Goal: Task Accomplishment & Management: Use online tool/utility

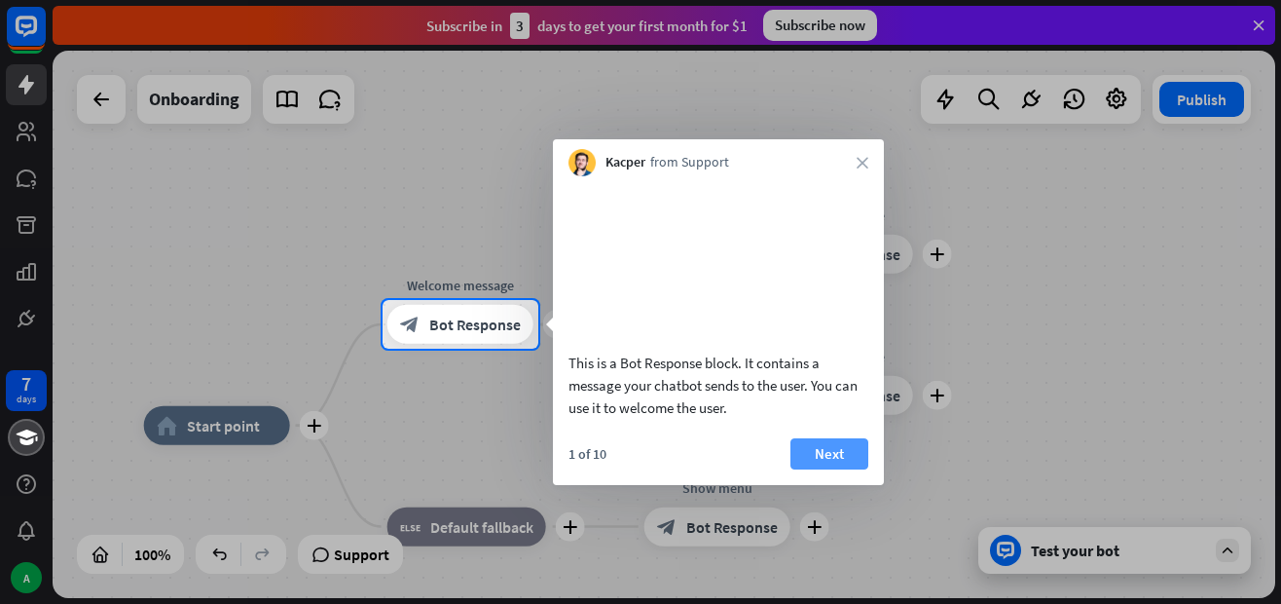
click at [827, 469] on button "Next" at bounding box center [830, 453] width 78 height 31
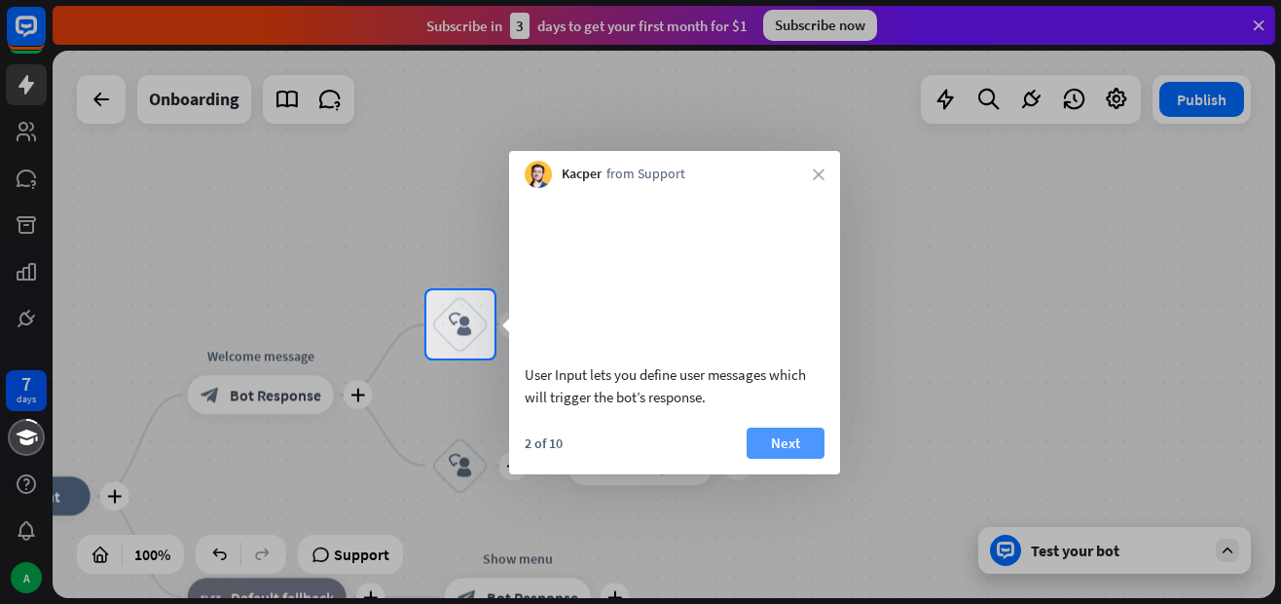
click at [805, 459] on button "Next" at bounding box center [786, 442] width 78 height 31
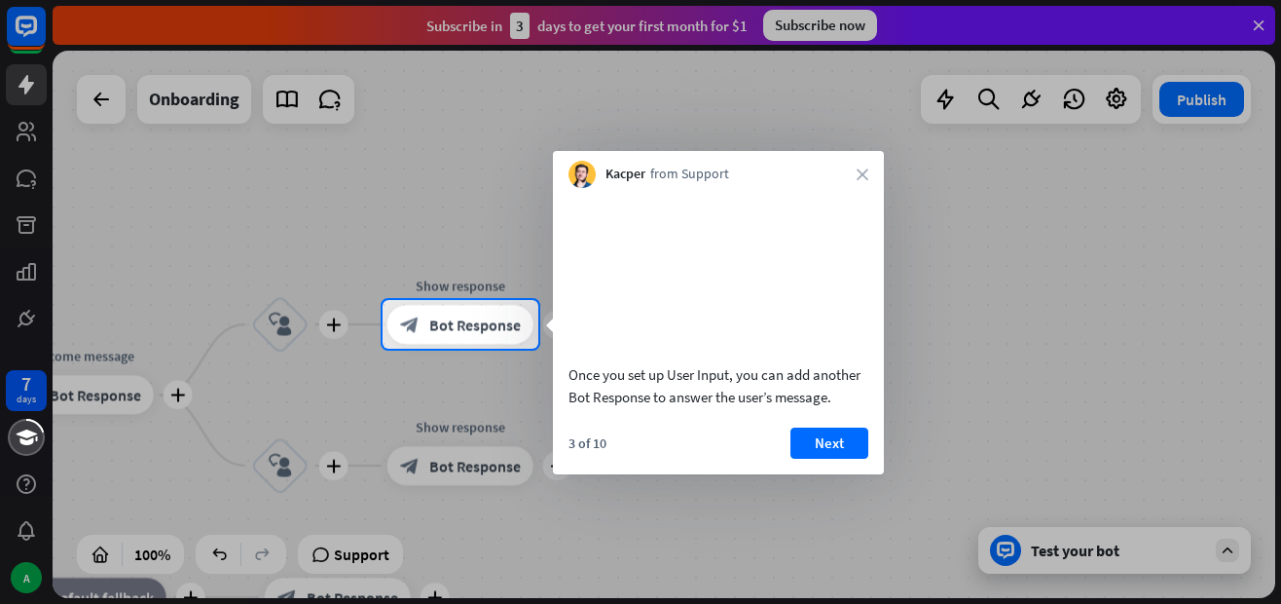
click at [805, 459] on button "Next" at bounding box center [830, 442] width 78 height 31
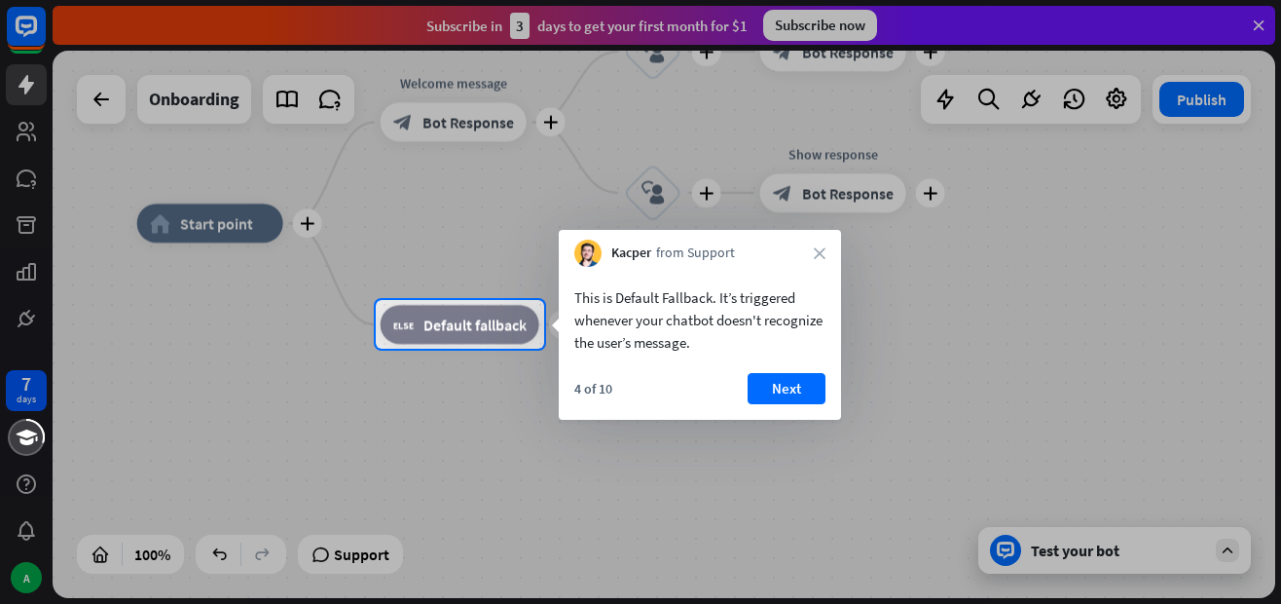
click at [794, 410] on div "4 of 10 Next" at bounding box center [700, 396] width 282 height 47
click at [785, 382] on button "Next" at bounding box center [787, 388] width 78 height 31
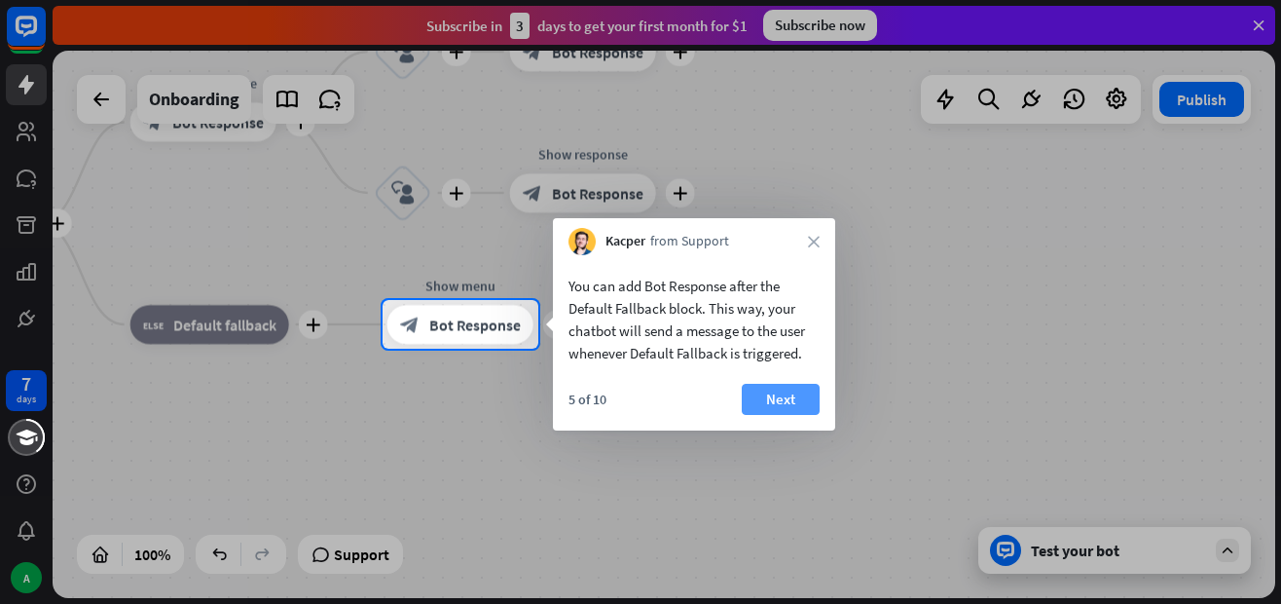
click at [786, 395] on button "Next" at bounding box center [781, 399] width 78 height 31
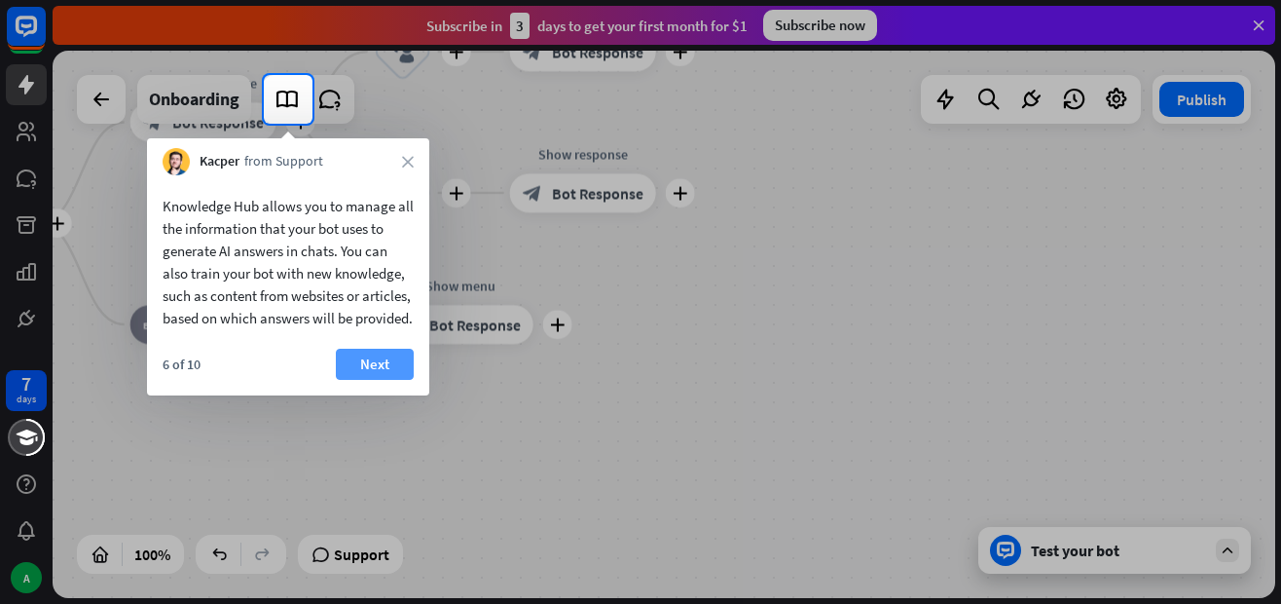
click at [366, 380] on button "Next" at bounding box center [375, 364] width 78 height 31
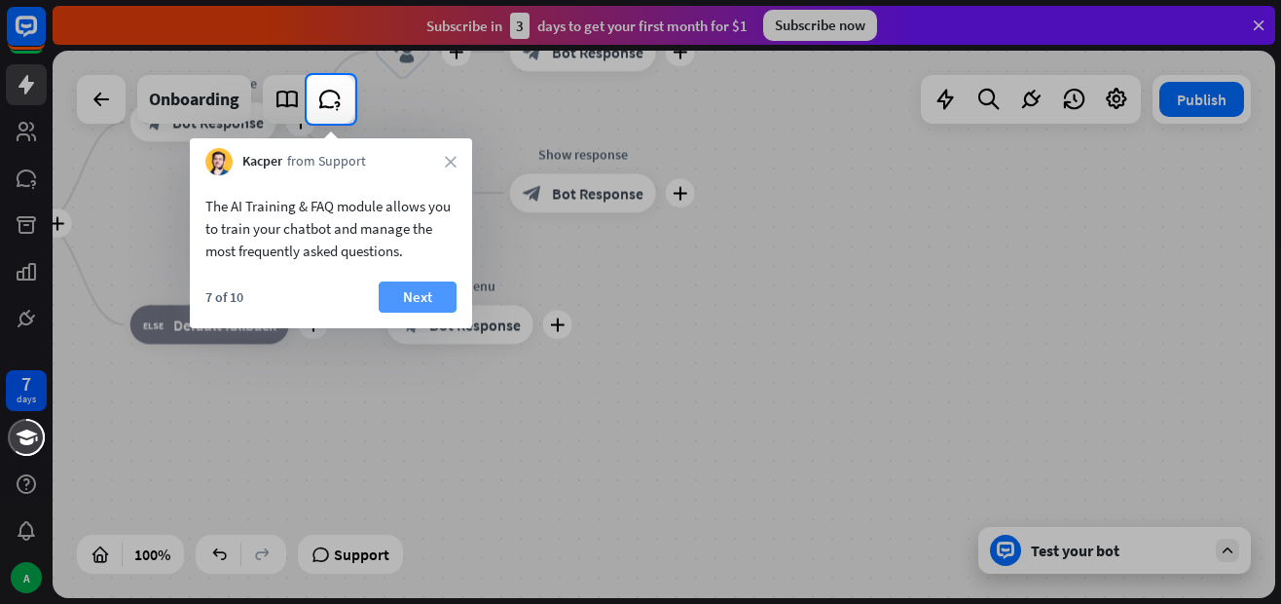
click at [419, 298] on button "Next" at bounding box center [418, 296] width 78 height 31
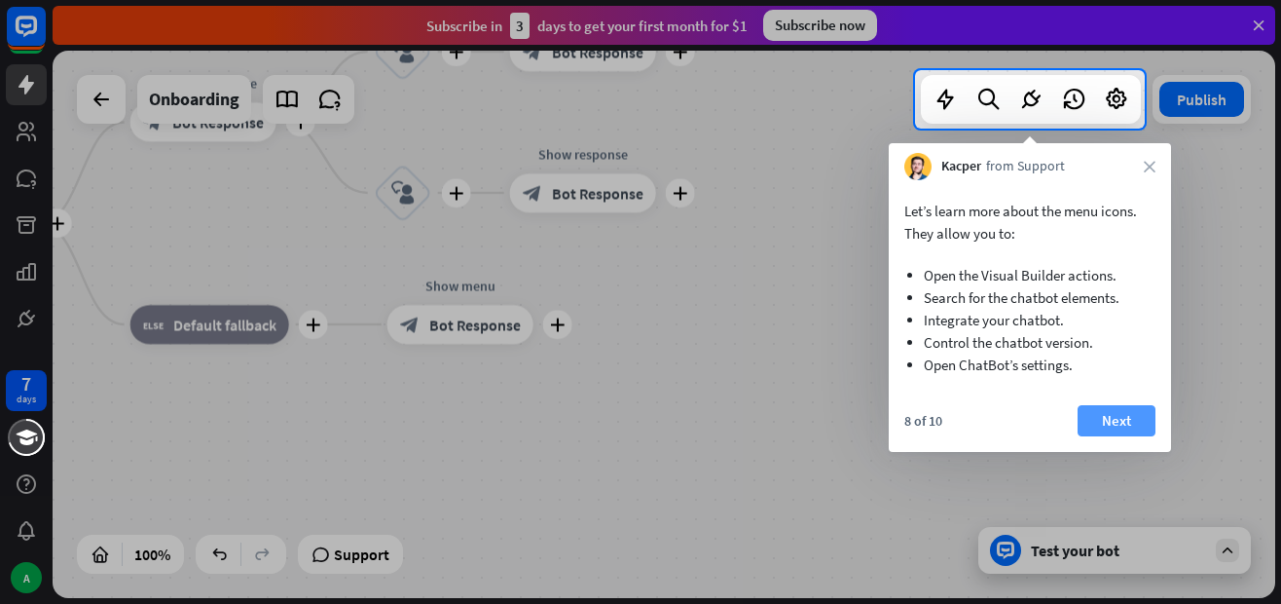
click at [1124, 430] on button "Next" at bounding box center [1117, 420] width 78 height 31
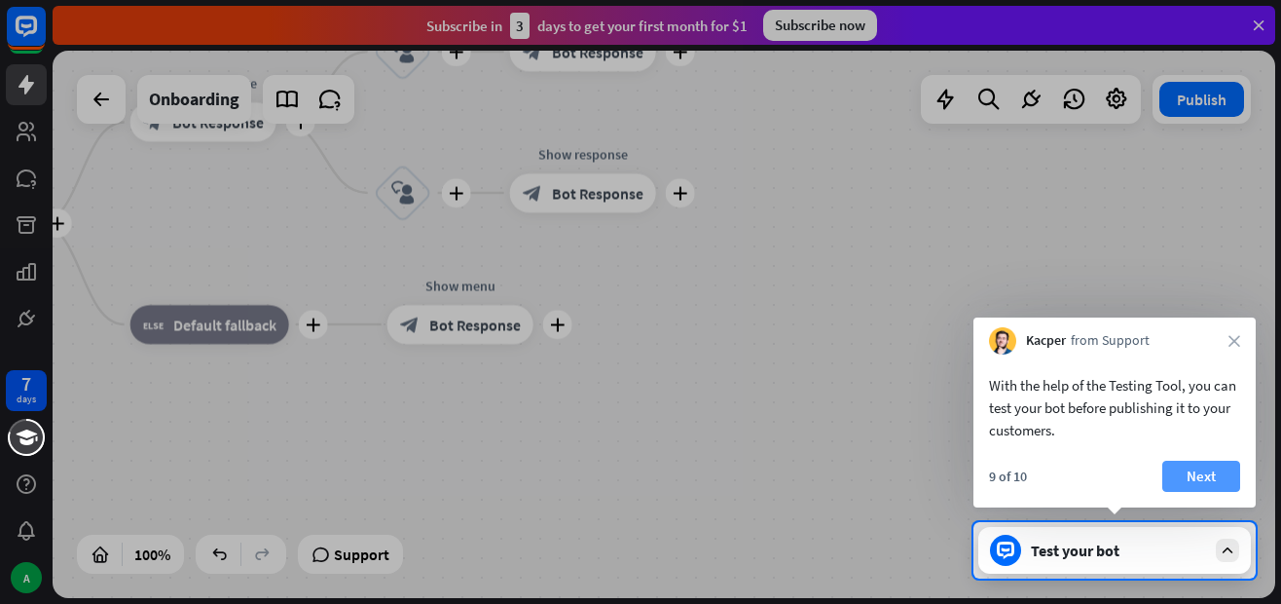
click at [1199, 480] on button "Next" at bounding box center [1202, 476] width 78 height 31
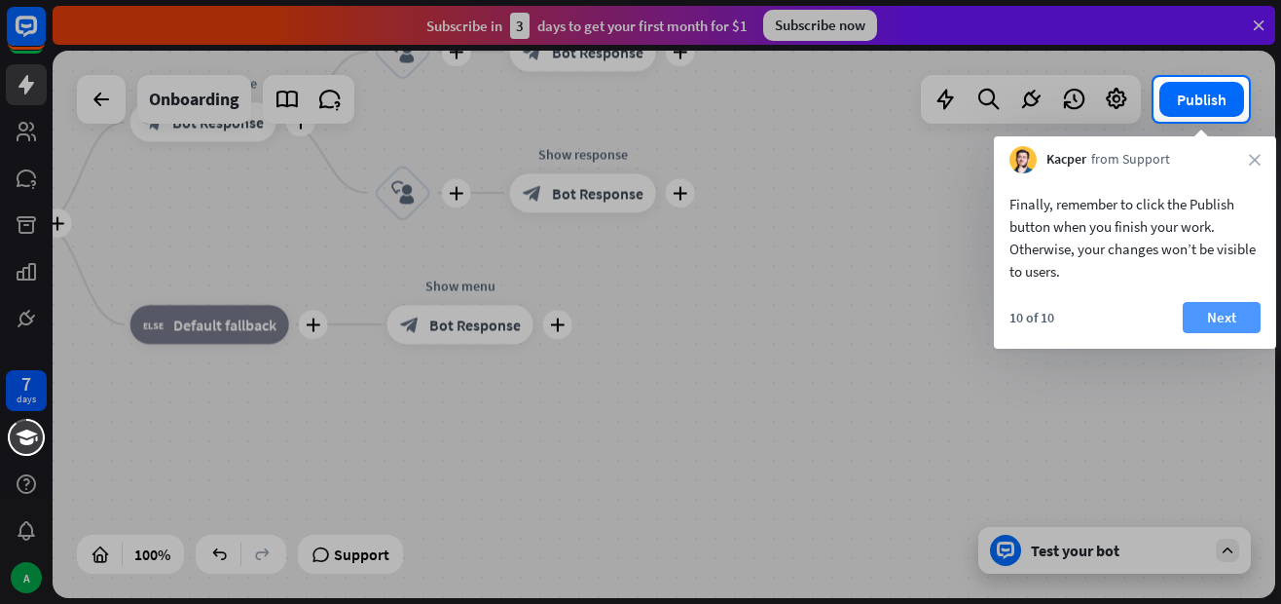
click at [1218, 304] on button "Next" at bounding box center [1222, 317] width 78 height 31
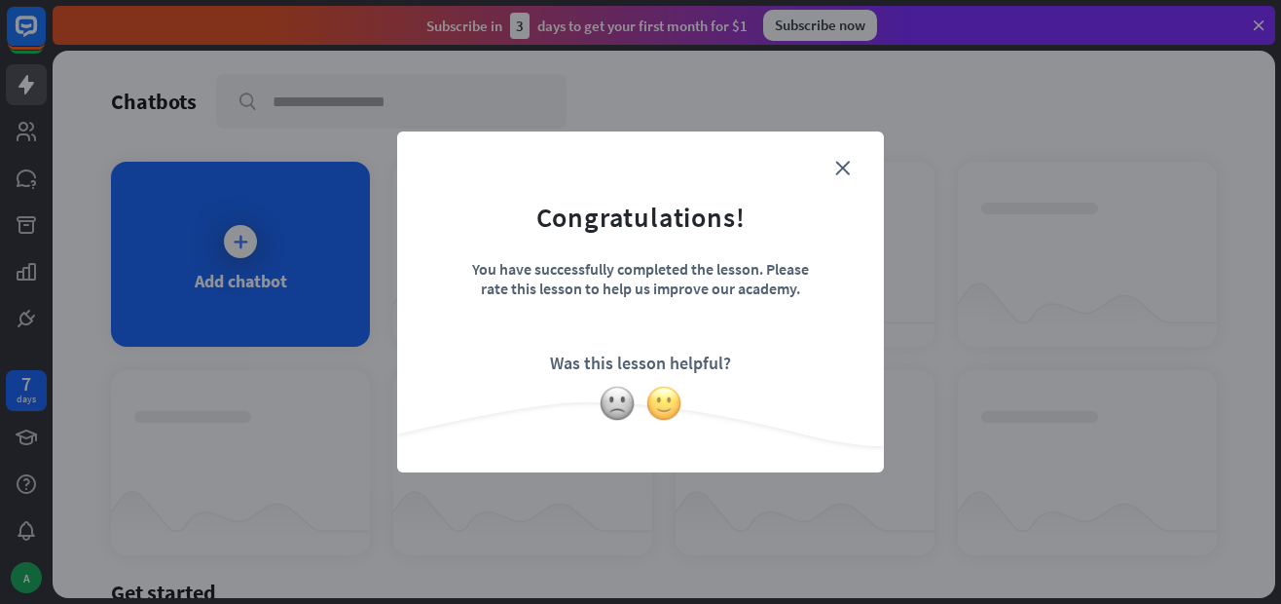
click at [668, 407] on img at bounding box center [664, 403] width 37 height 37
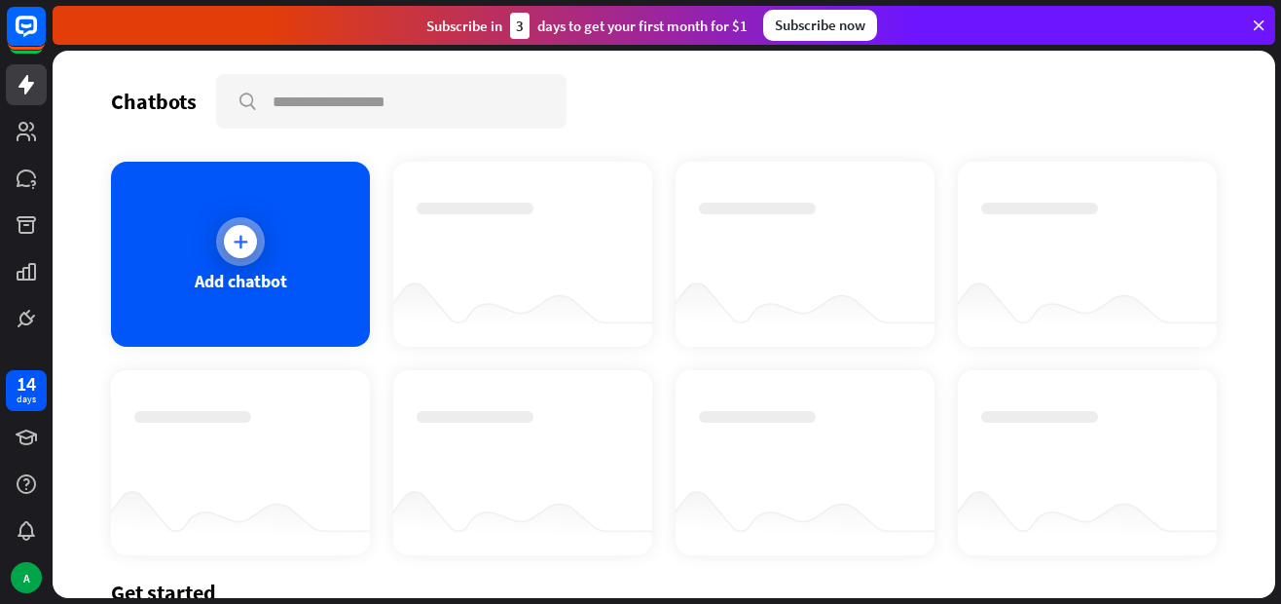
click at [241, 240] on icon at bounding box center [240, 241] width 19 height 19
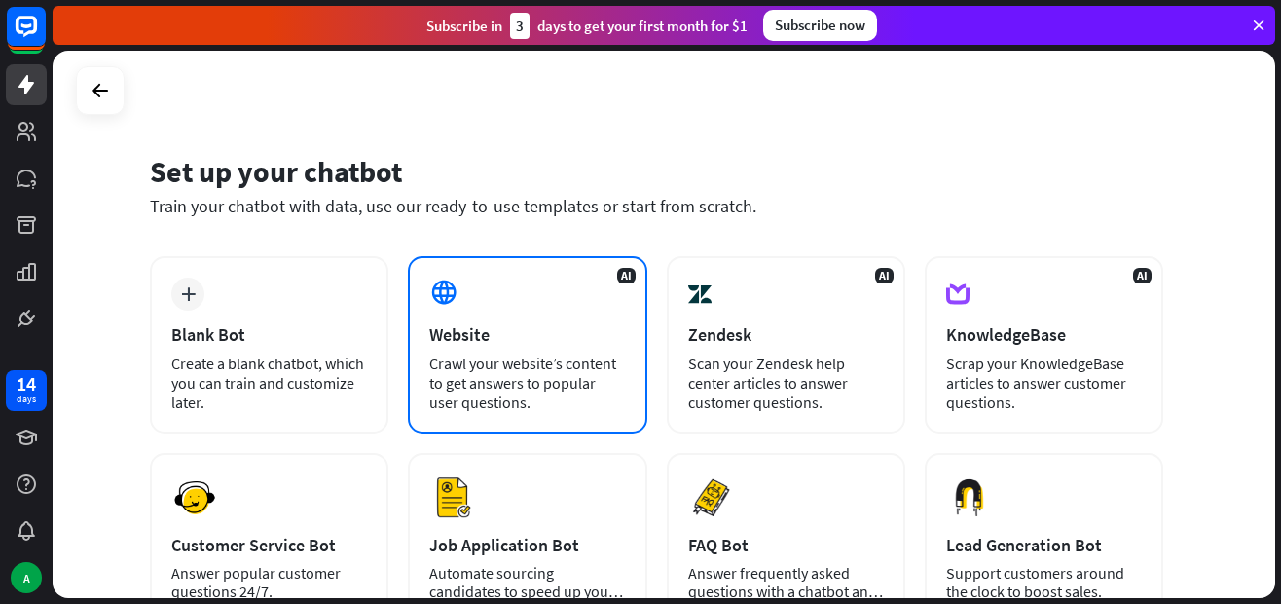
click at [487, 360] on div "Crawl your website’s content to get answers to popular user questions." at bounding box center [527, 382] width 196 height 58
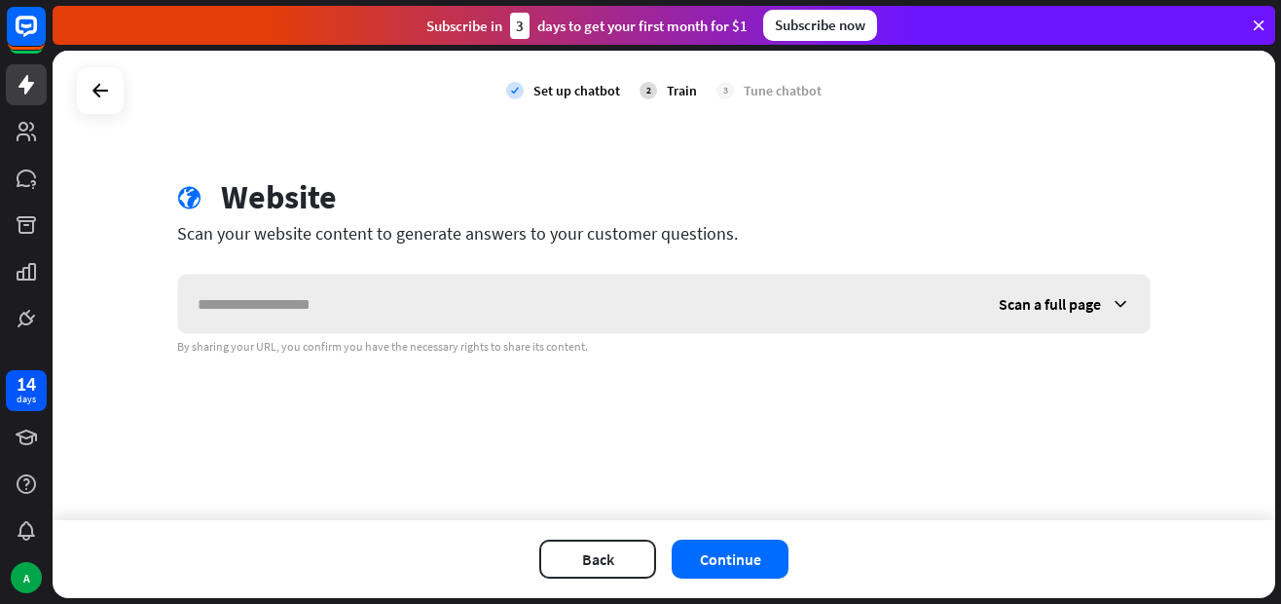
click at [1116, 305] on icon at bounding box center [1120, 303] width 19 height 19
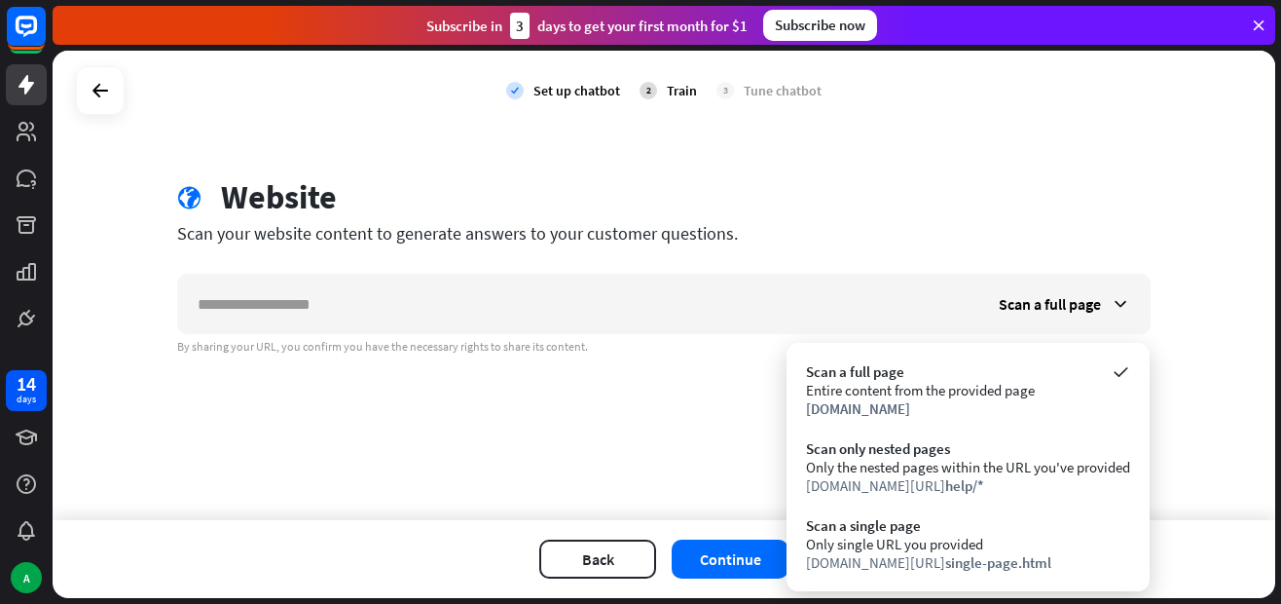
click at [711, 458] on div "check Set up chatbot 2 Train 3 Tune chatbot globe Website Scan your website con…" at bounding box center [664, 285] width 1223 height 469
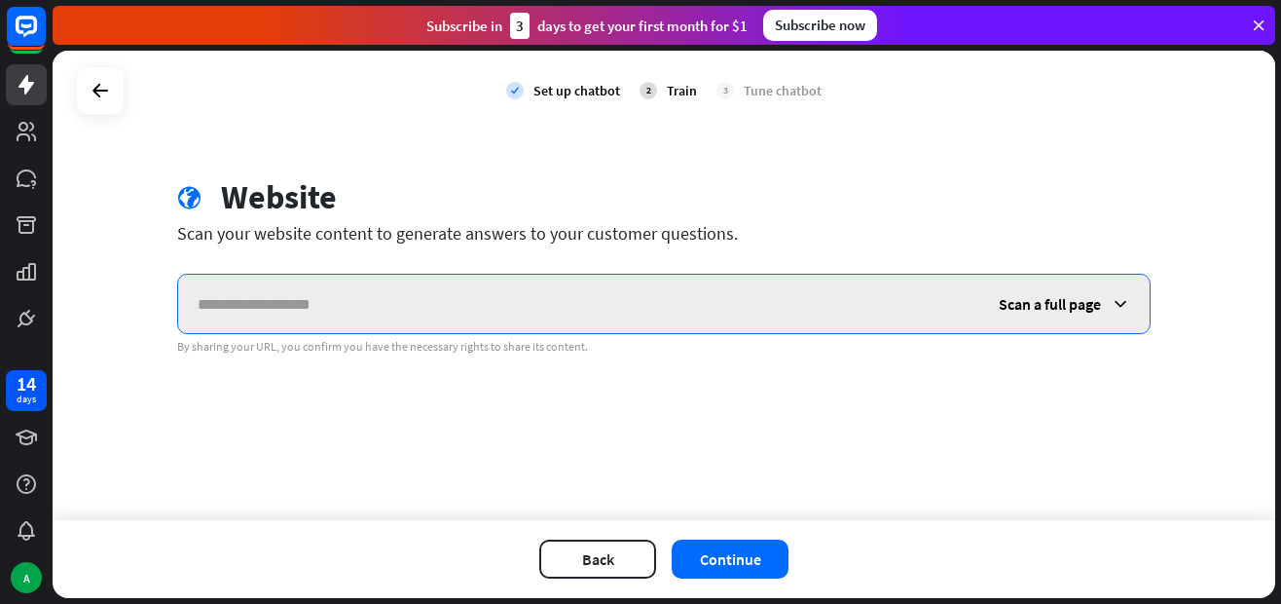
click at [533, 289] on input "text" at bounding box center [578, 304] width 801 height 58
paste input "**********"
type input "**********"
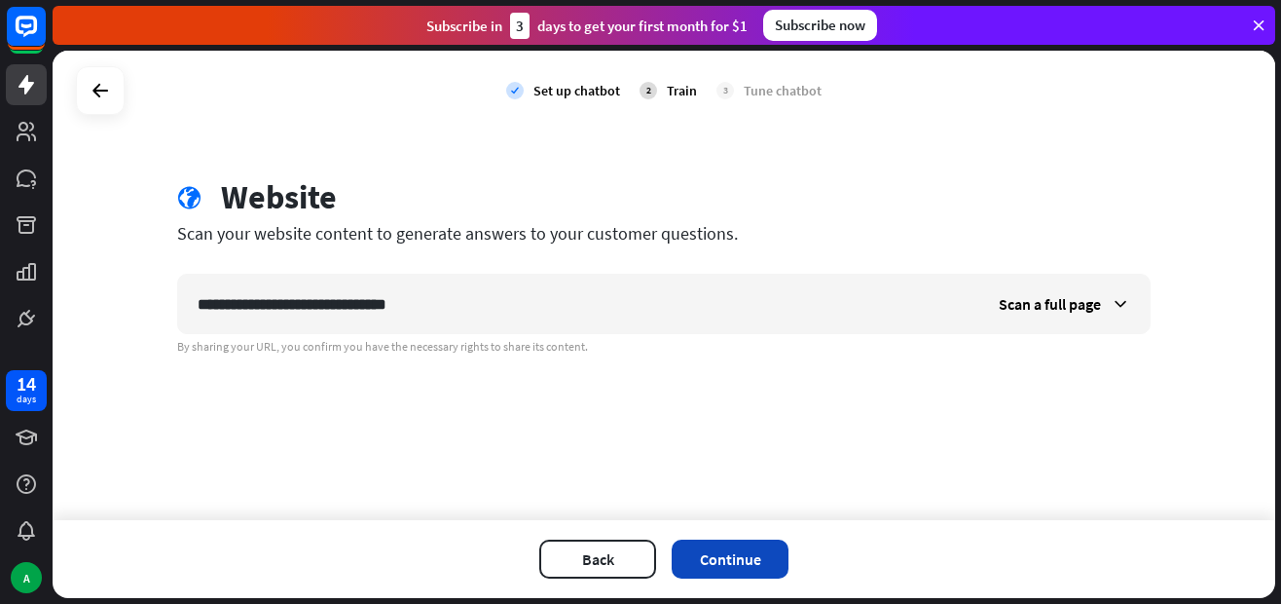
click at [741, 558] on button "Continue" at bounding box center [730, 558] width 117 height 39
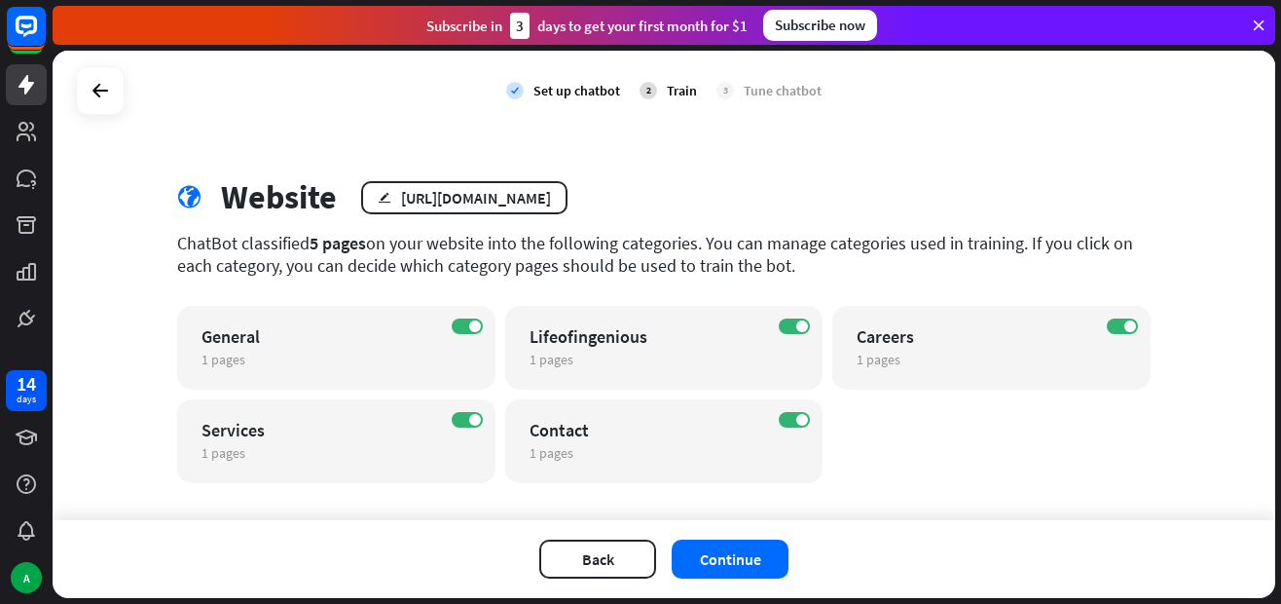
click at [741, 558] on button "Continue" at bounding box center [730, 558] width 117 height 39
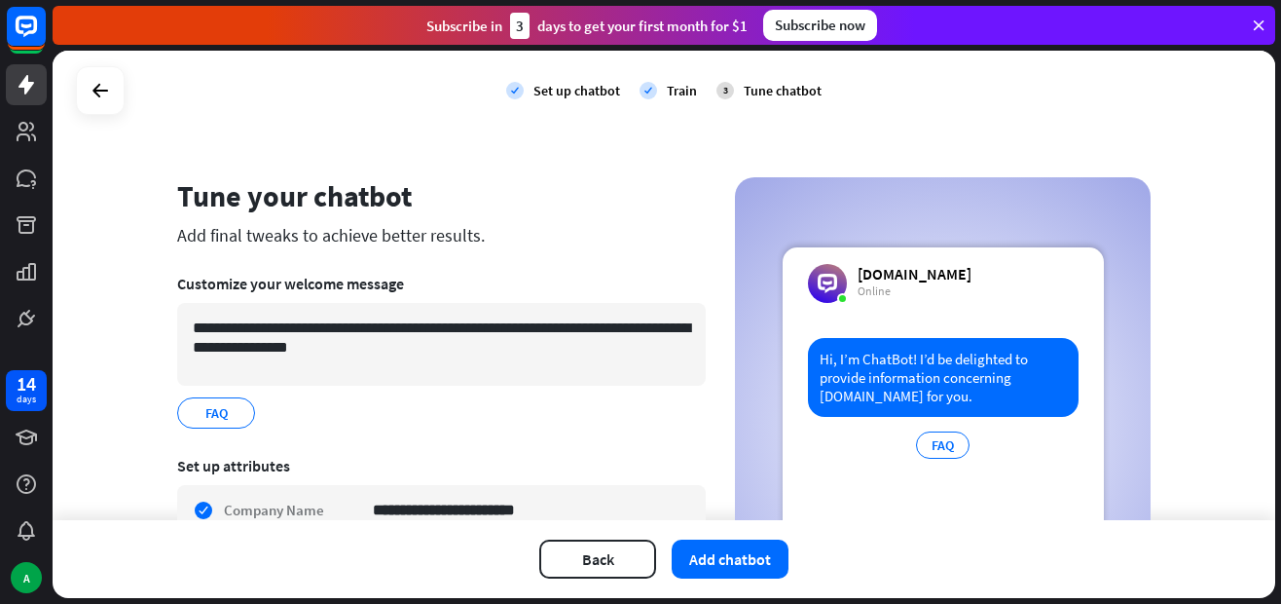
scroll to position [225, 0]
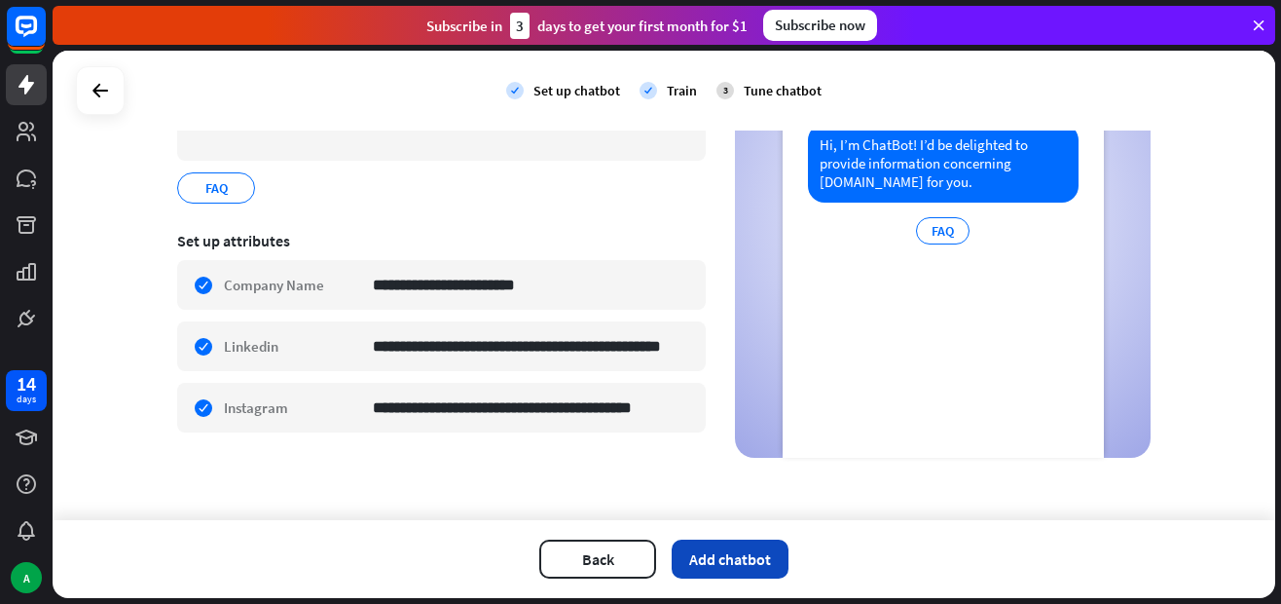
click at [719, 562] on button "Add chatbot" at bounding box center [730, 558] width 117 height 39
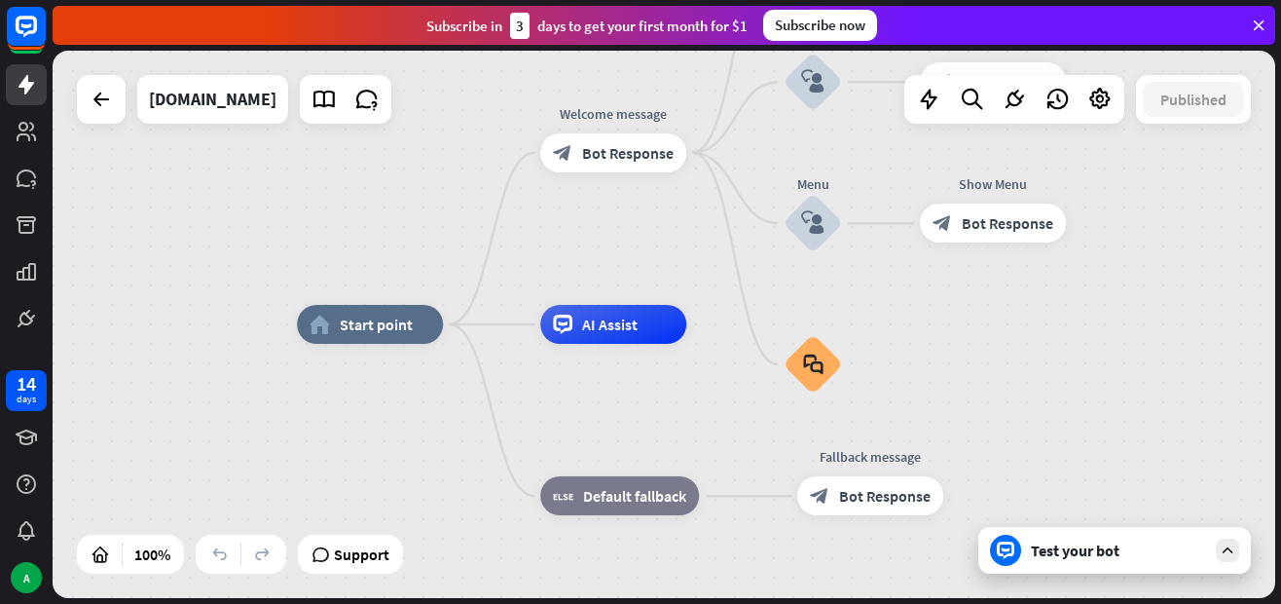
click at [1089, 556] on div "Test your bot" at bounding box center [1118, 549] width 175 height 19
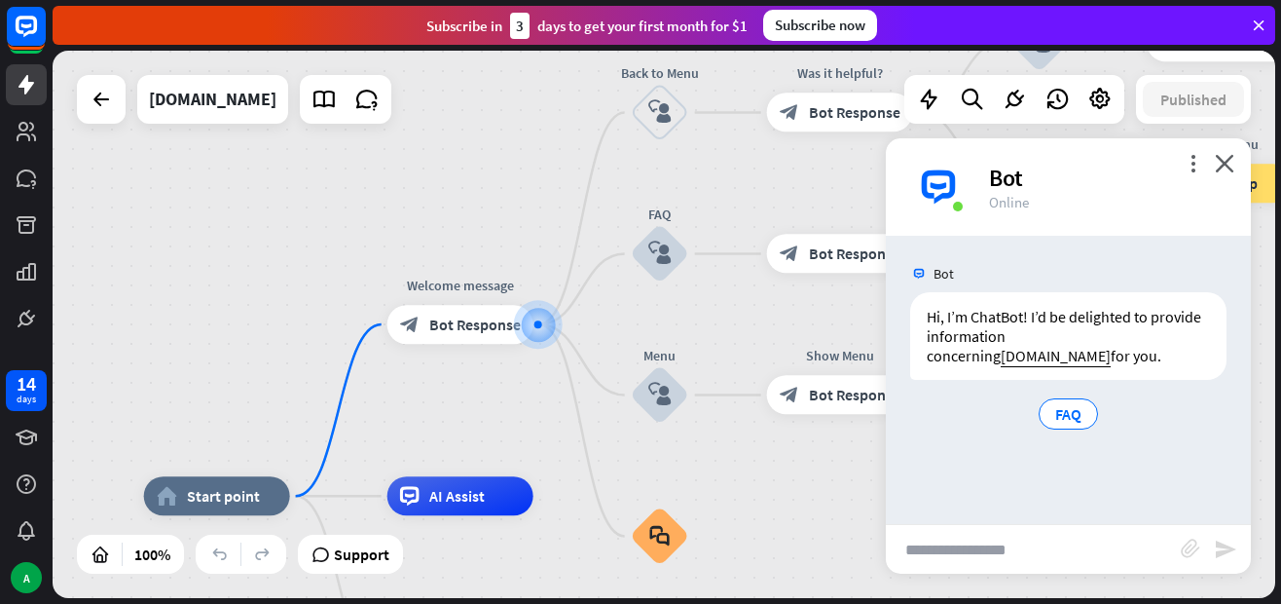
click at [983, 552] on input "text" at bounding box center [1033, 549] width 295 height 49
type input "*****"
click at [1231, 548] on icon "send" at bounding box center [1225, 548] width 23 height 23
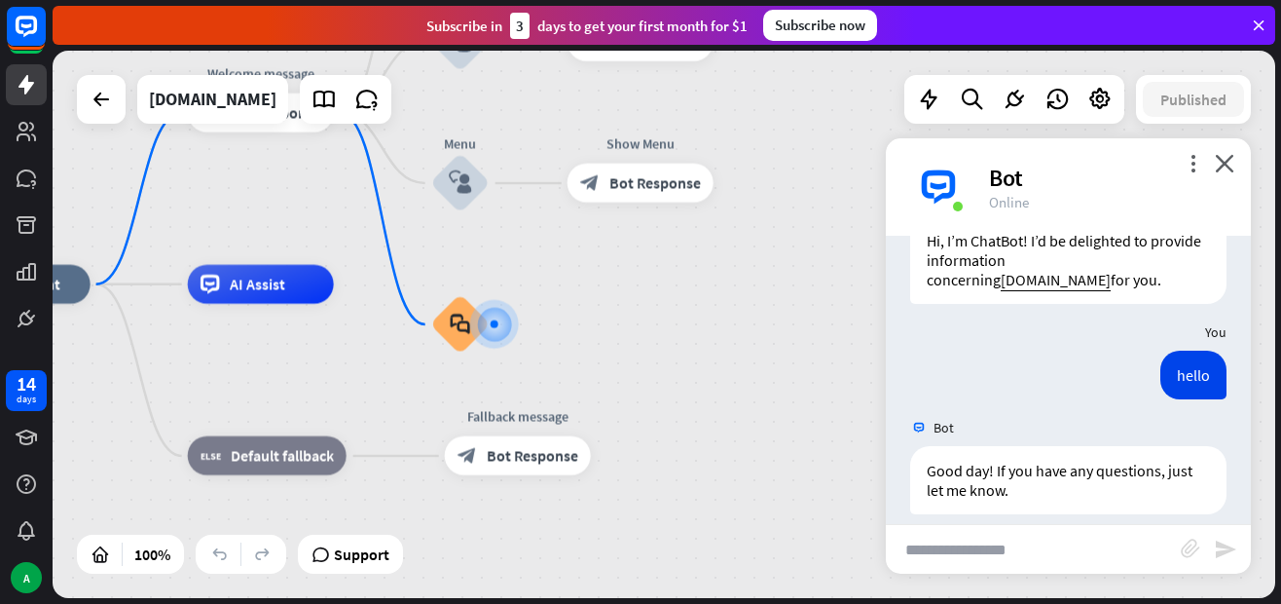
scroll to position [95, 0]
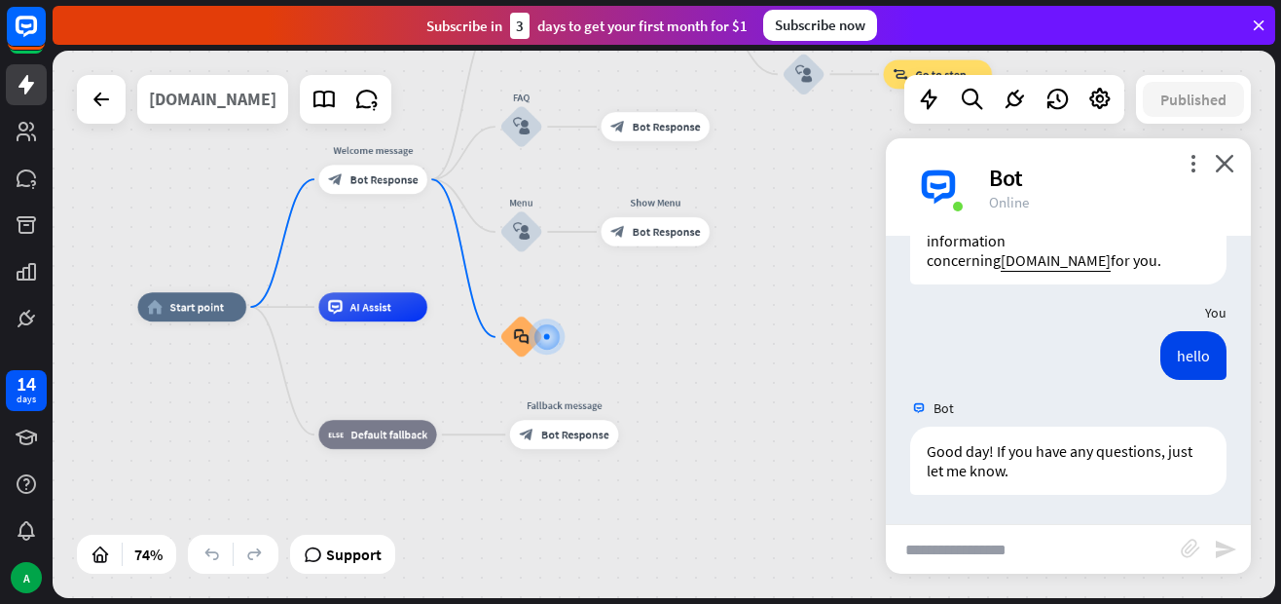
click at [231, 98] on div "[DOMAIN_NAME]" at bounding box center [213, 99] width 128 height 49
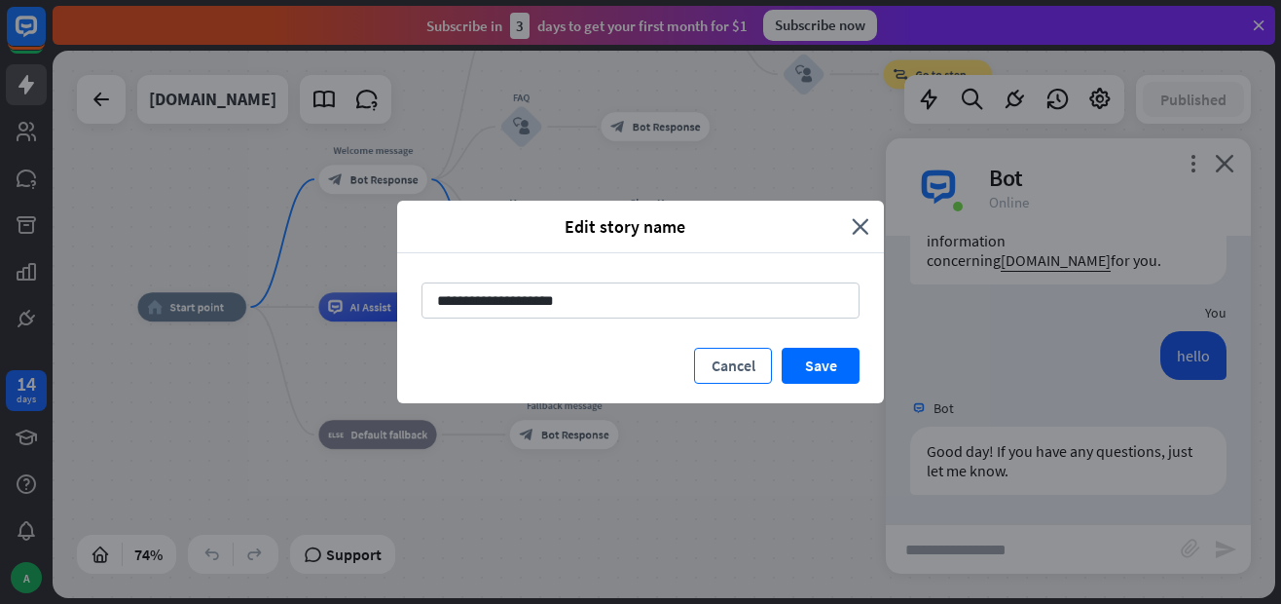
click at [727, 368] on button "Cancel" at bounding box center [733, 366] width 78 height 36
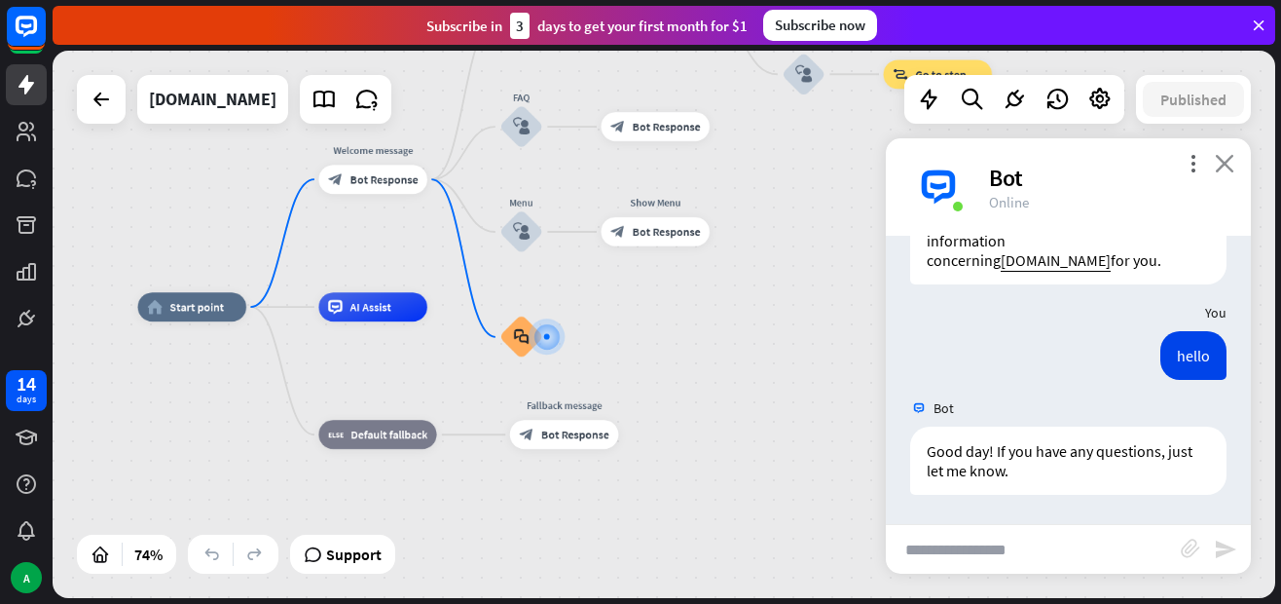
click at [1221, 160] on icon "close" at bounding box center [1224, 163] width 19 height 19
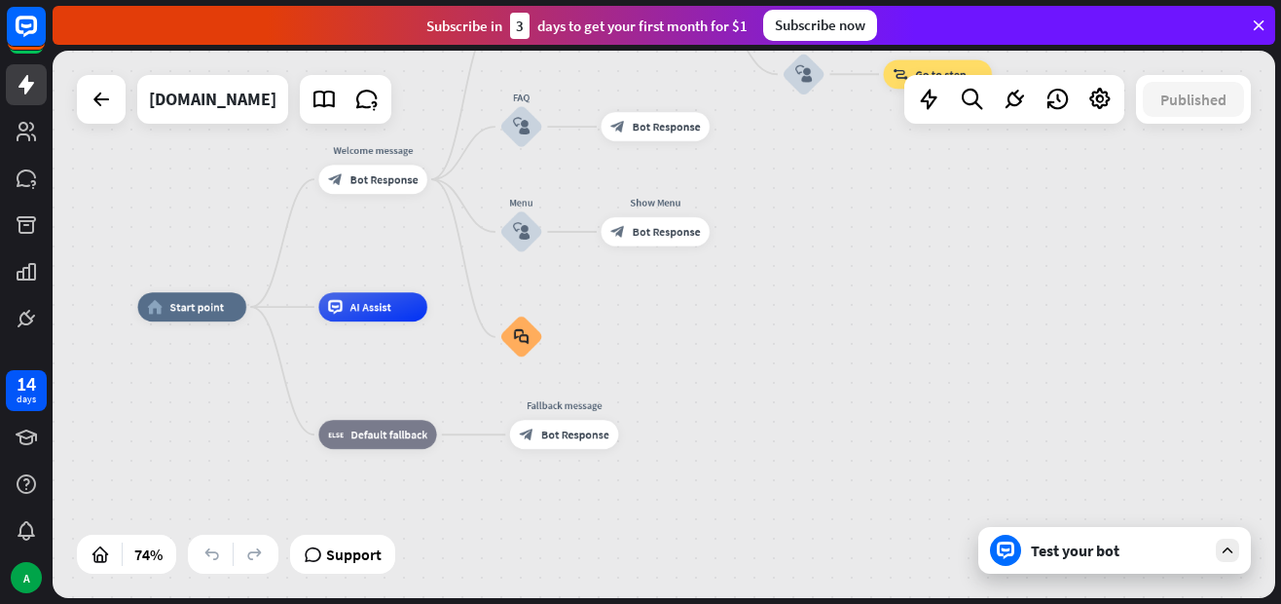
click at [941, 188] on div "home_2 Start point Welcome message block_bot_response Bot Response Back to Menu…" at bounding box center [664, 324] width 1223 height 547
click at [1260, 22] on icon at bounding box center [1259, 26] width 18 height 18
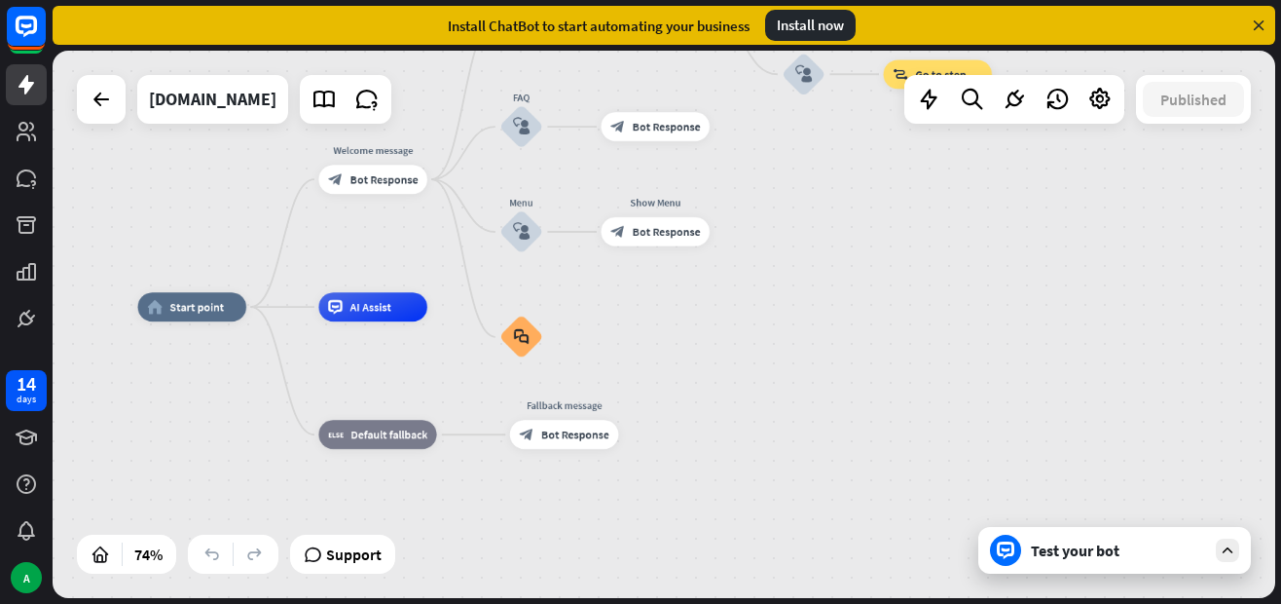
click at [1261, 28] on icon at bounding box center [1259, 26] width 18 height 18
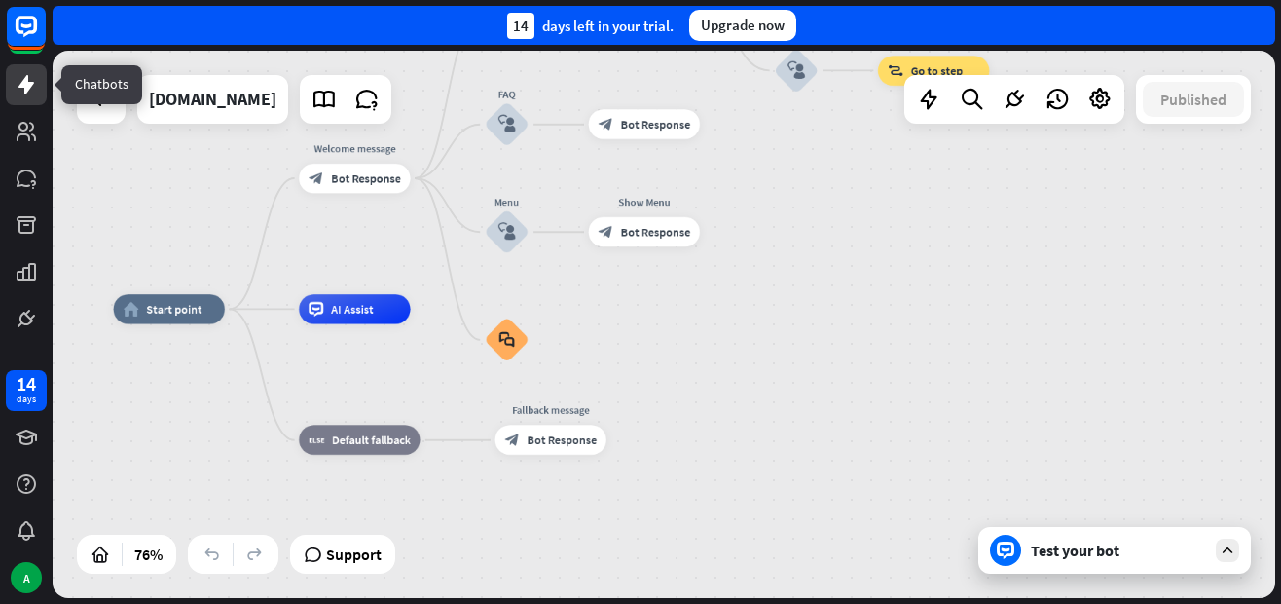
click at [27, 80] on icon at bounding box center [27, 84] width 16 height 19
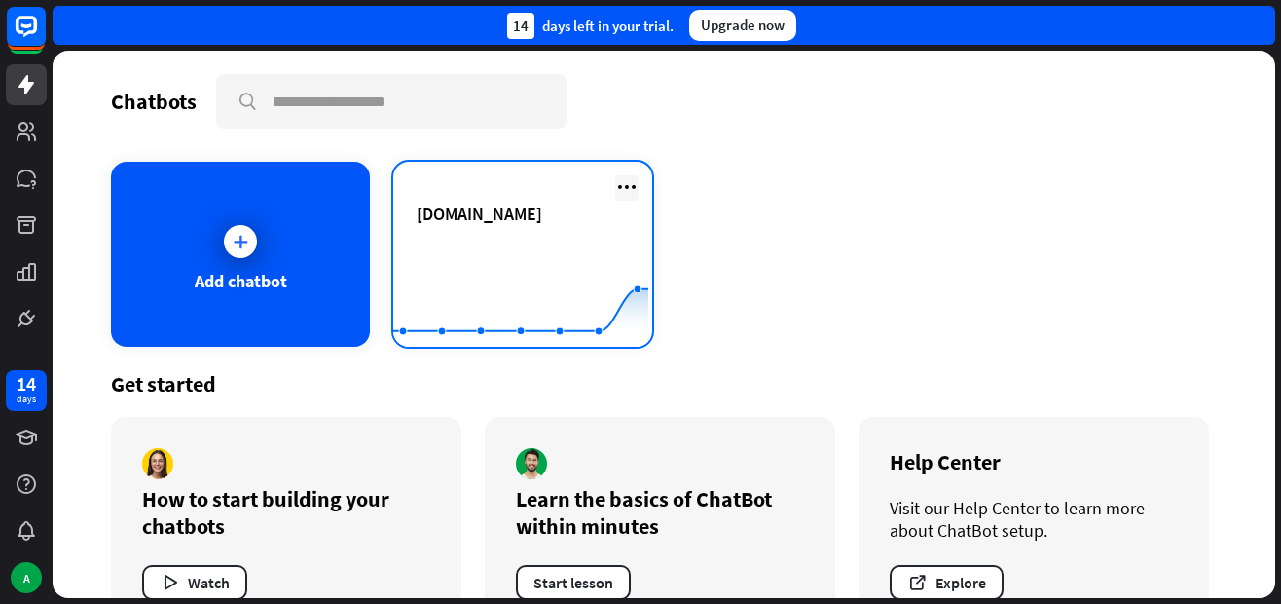
click at [619, 188] on icon at bounding box center [626, 186] width 23 height 23
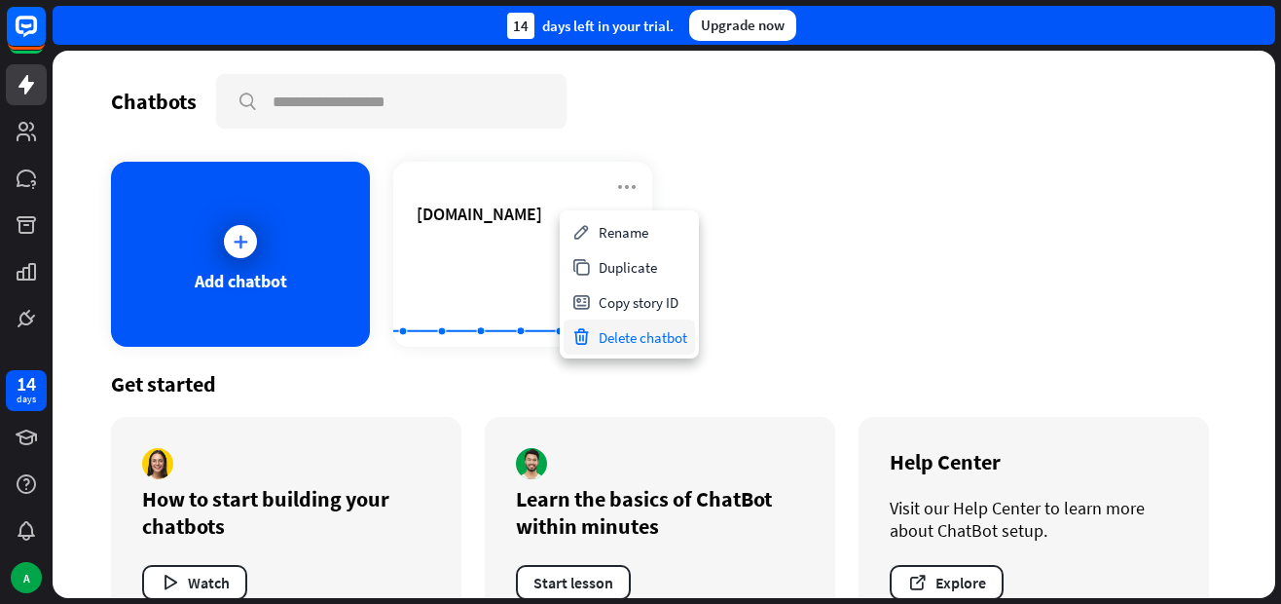
click at [651, 336] on div "Delete chatbot" at bounding box center [629, 336] width 131 height 35
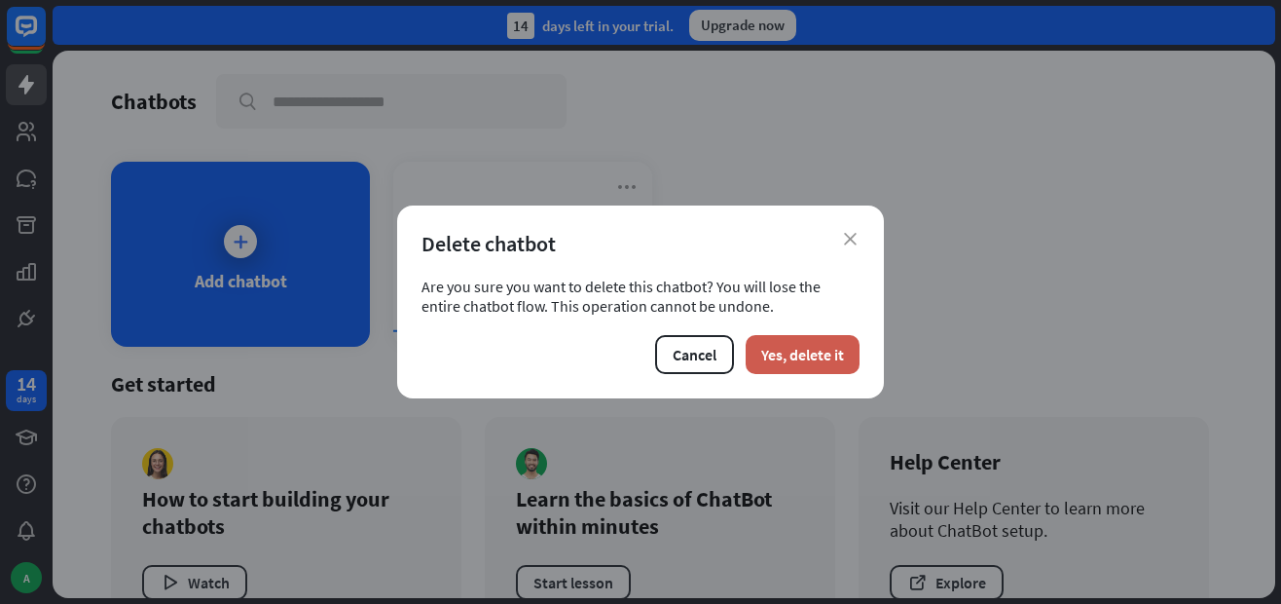
click at [797, 344] on button "Yes, delete it" at bounding box center [803, 354] width 114 height 39
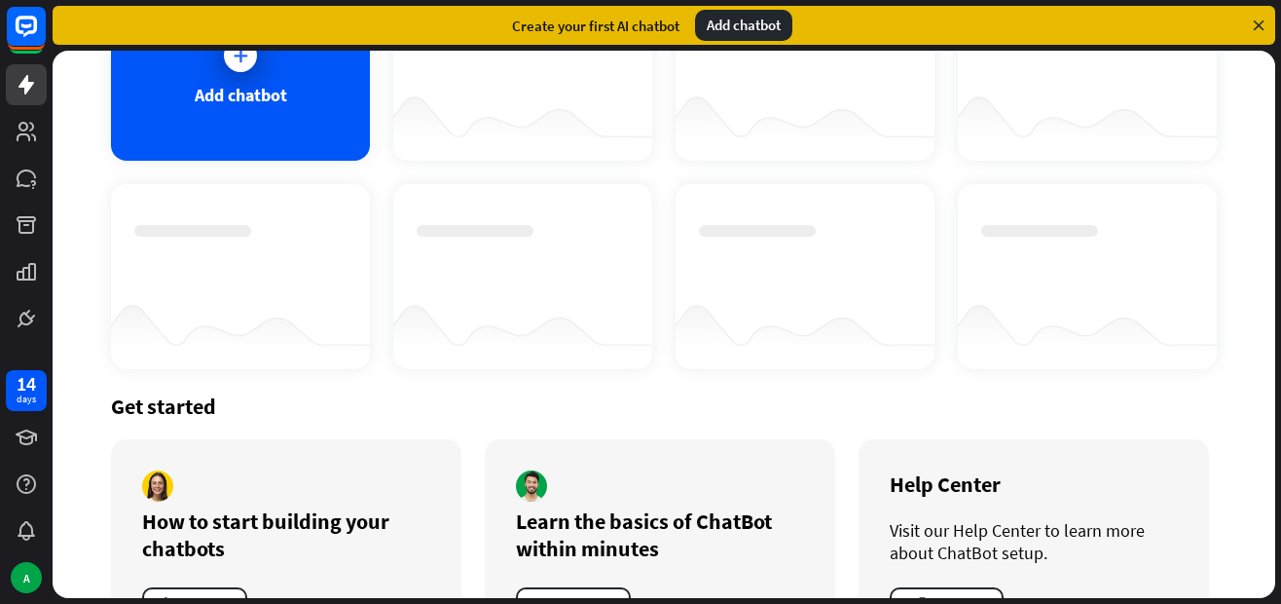
scroll to position [265, 0]
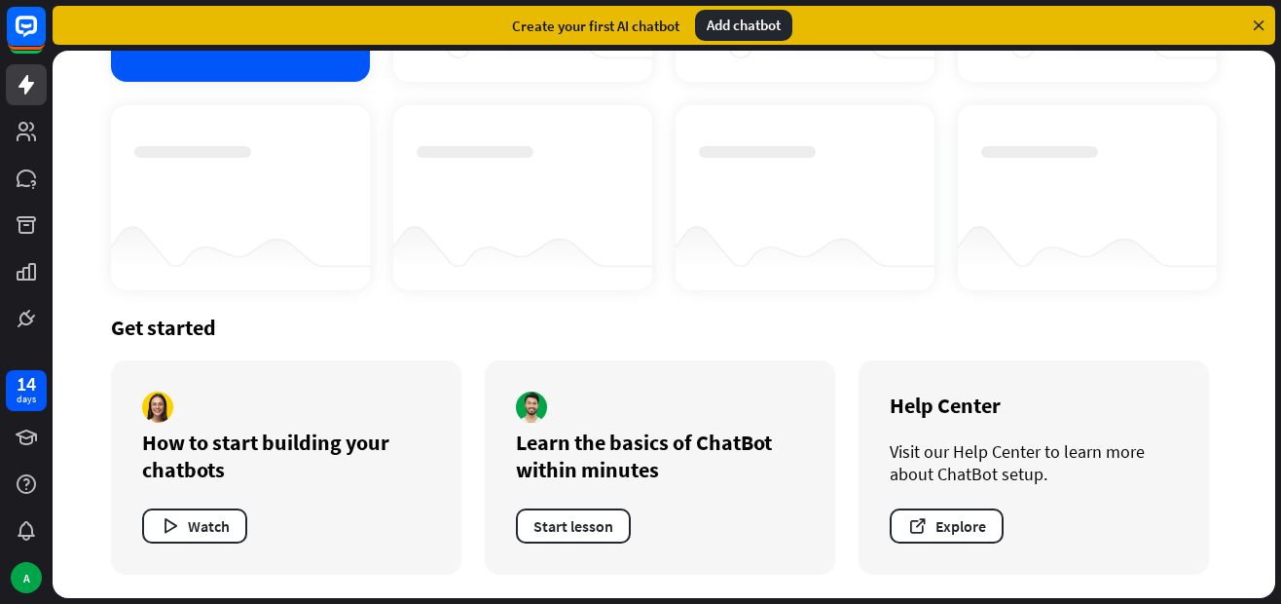
click at [739, 25] on div "Add chatbot" at bounding box center [743, 25] width 97 height 31
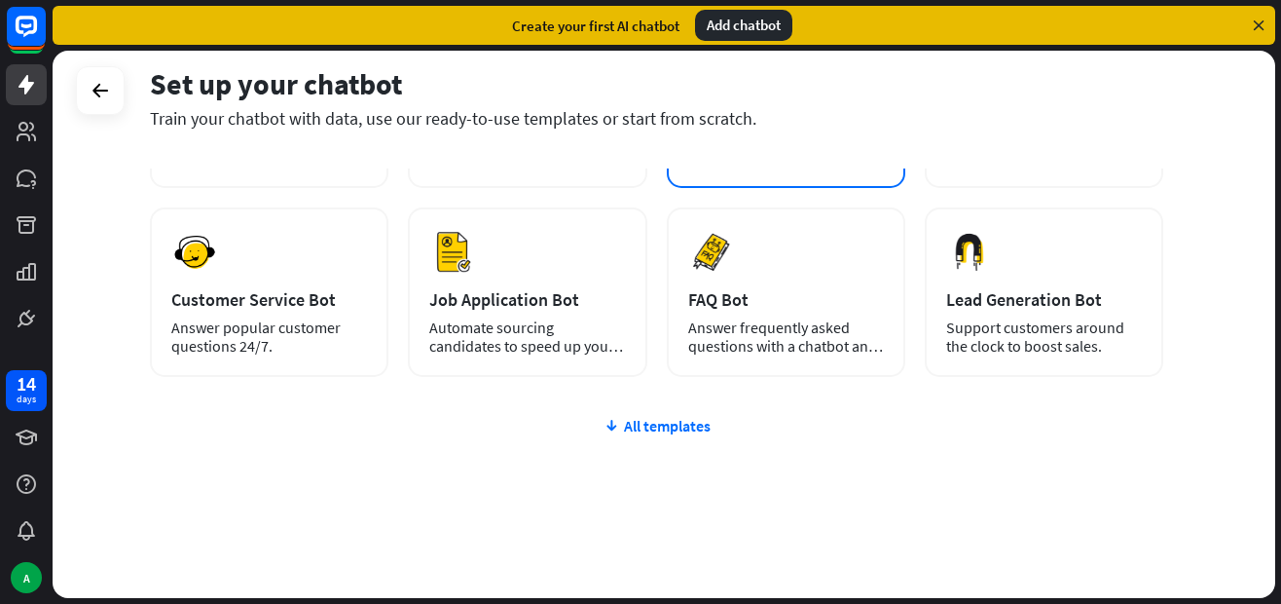
scroll to position [258, 0]
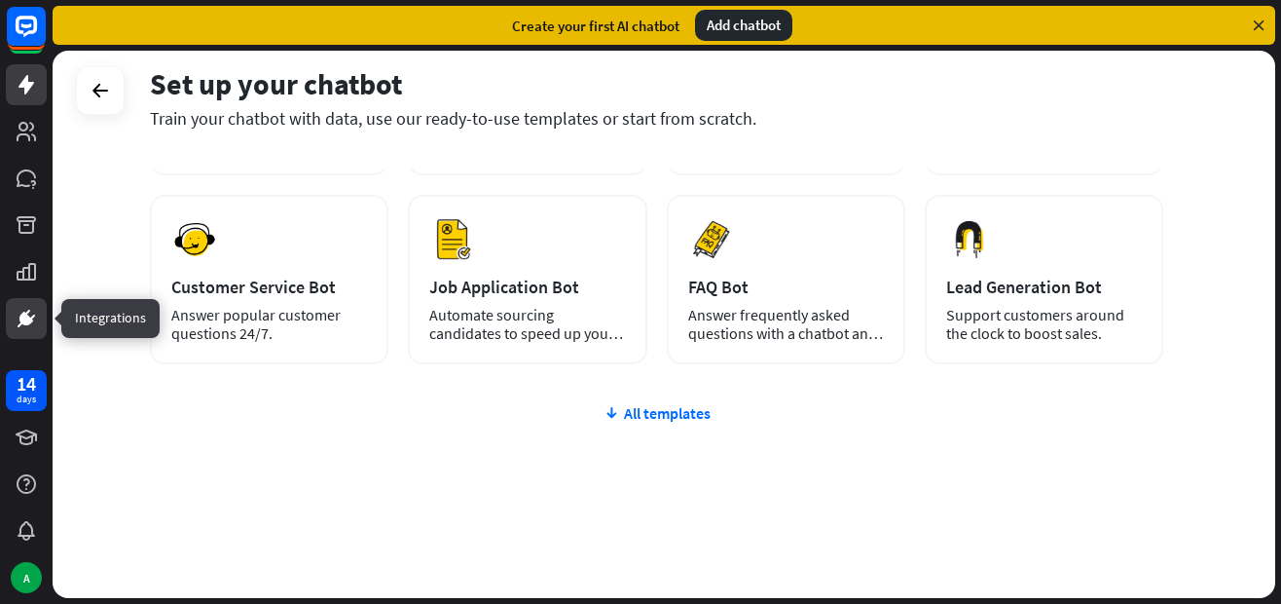
click at [28, 328] on icon at bounding box center [26, 318] width 23 height 23
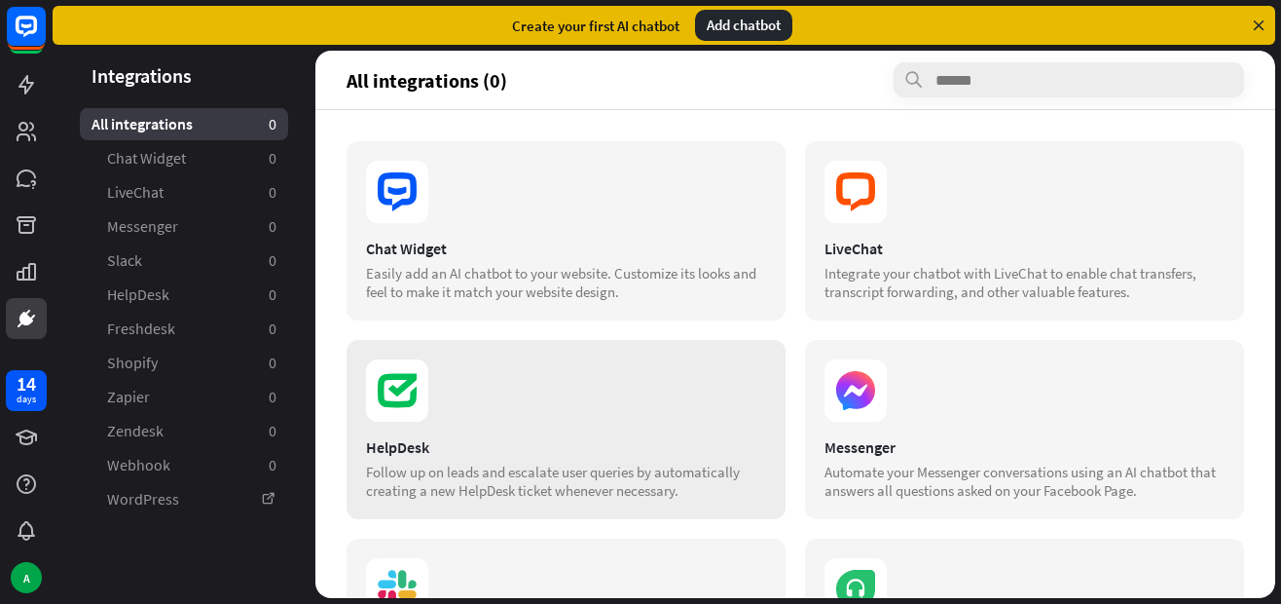
scroll to position [10, 0]
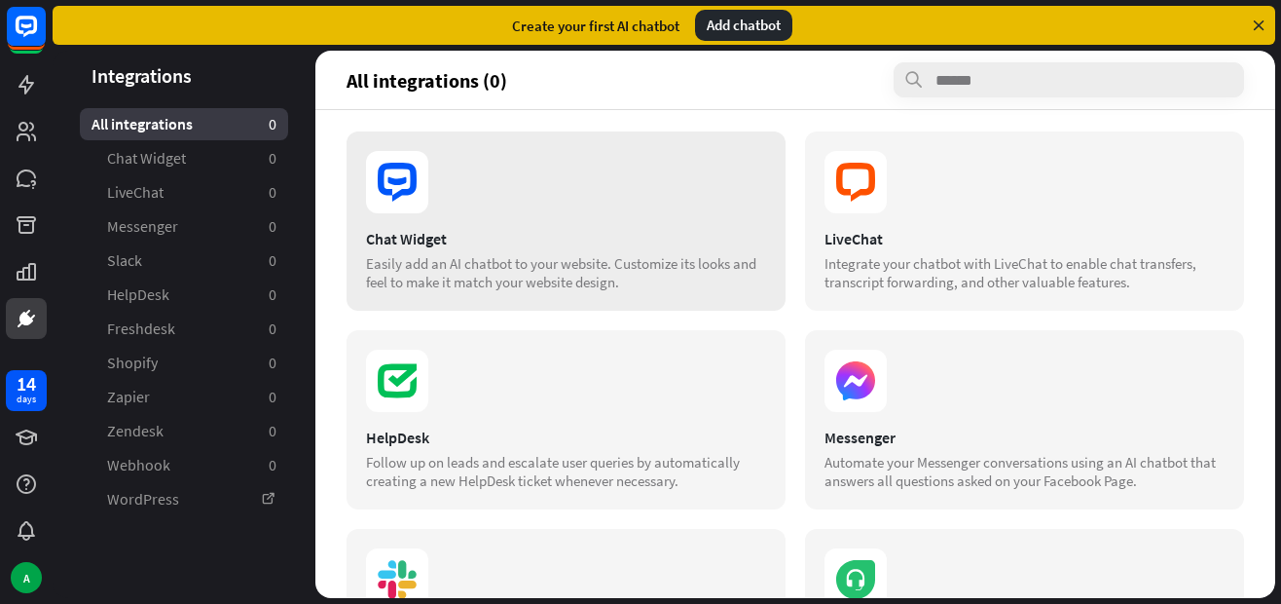
click at [469, 265] on div "Easily add an AI chatbot to your website. Customize its looks and feel to make …" at bounding box center [566, 272] width 400 height 37
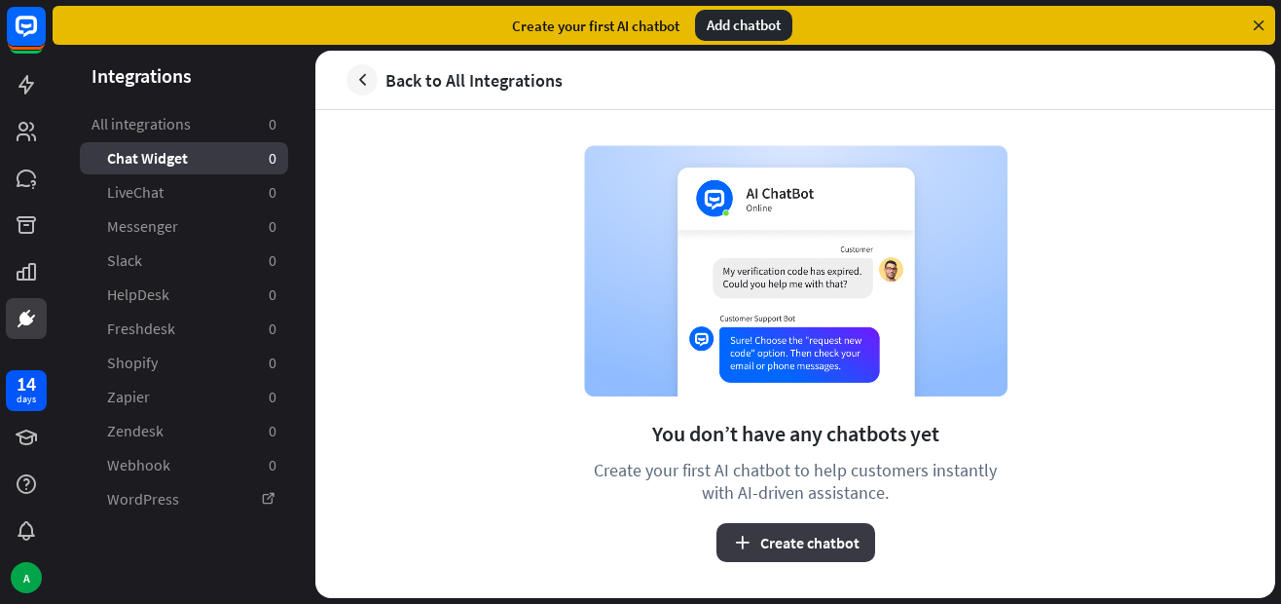
click at [798, 546] on button "Create chatbot" at bounding box center [796, 542] width 159 height 39
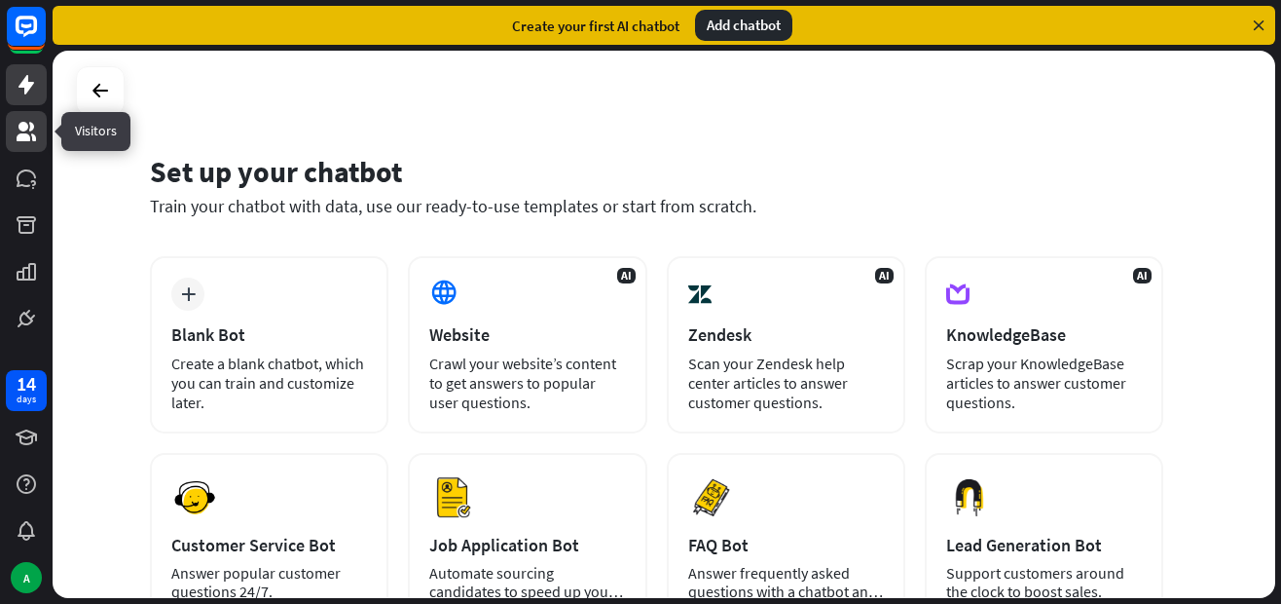
click at [32, 131] on icon at bounding box center [26, 131] width 23 height 23
